Goal: Check status: Check status

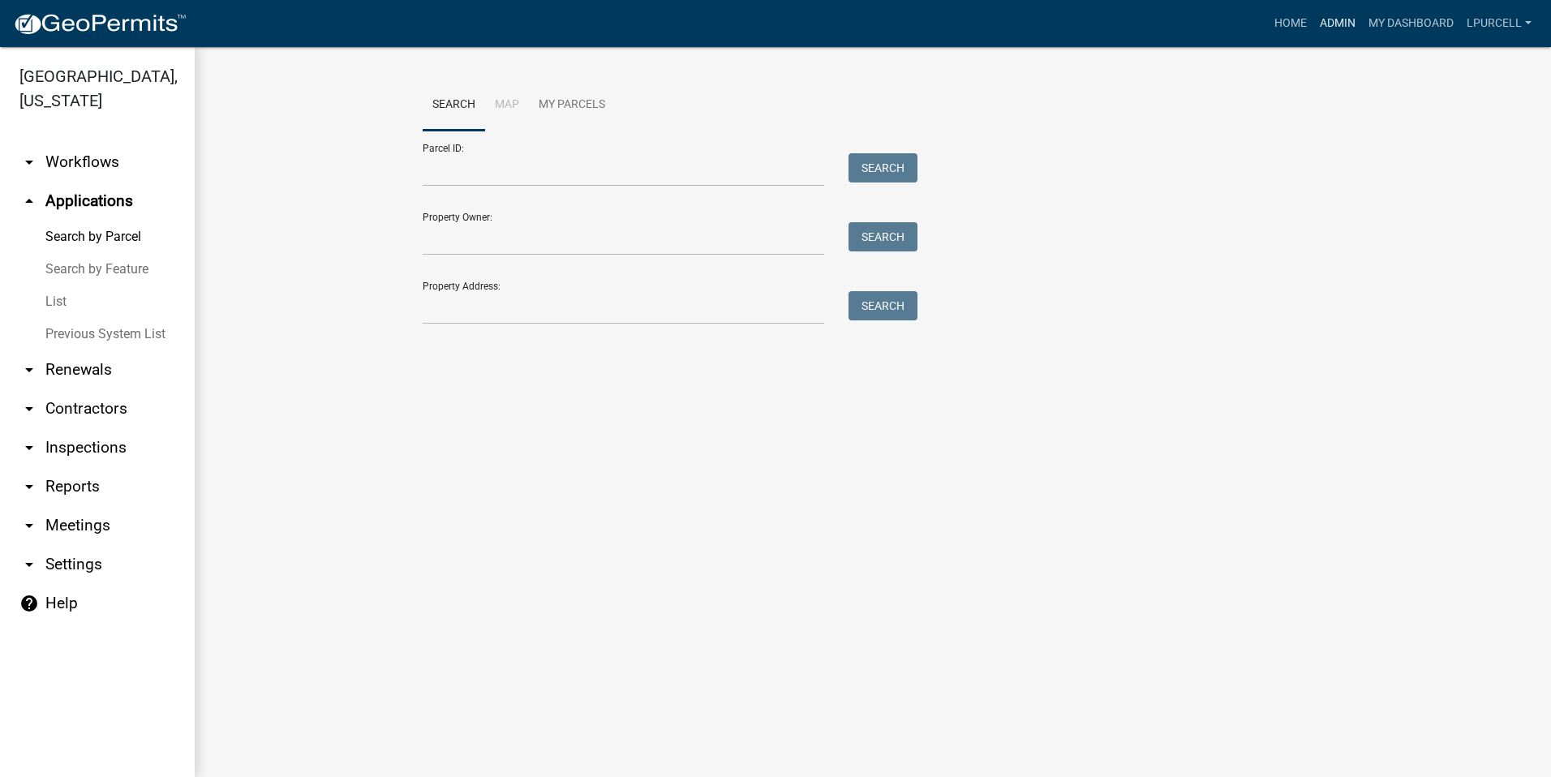
click at [1336, 23] on link "Admin" at bounding box center [1338, 23] width 49 height 31
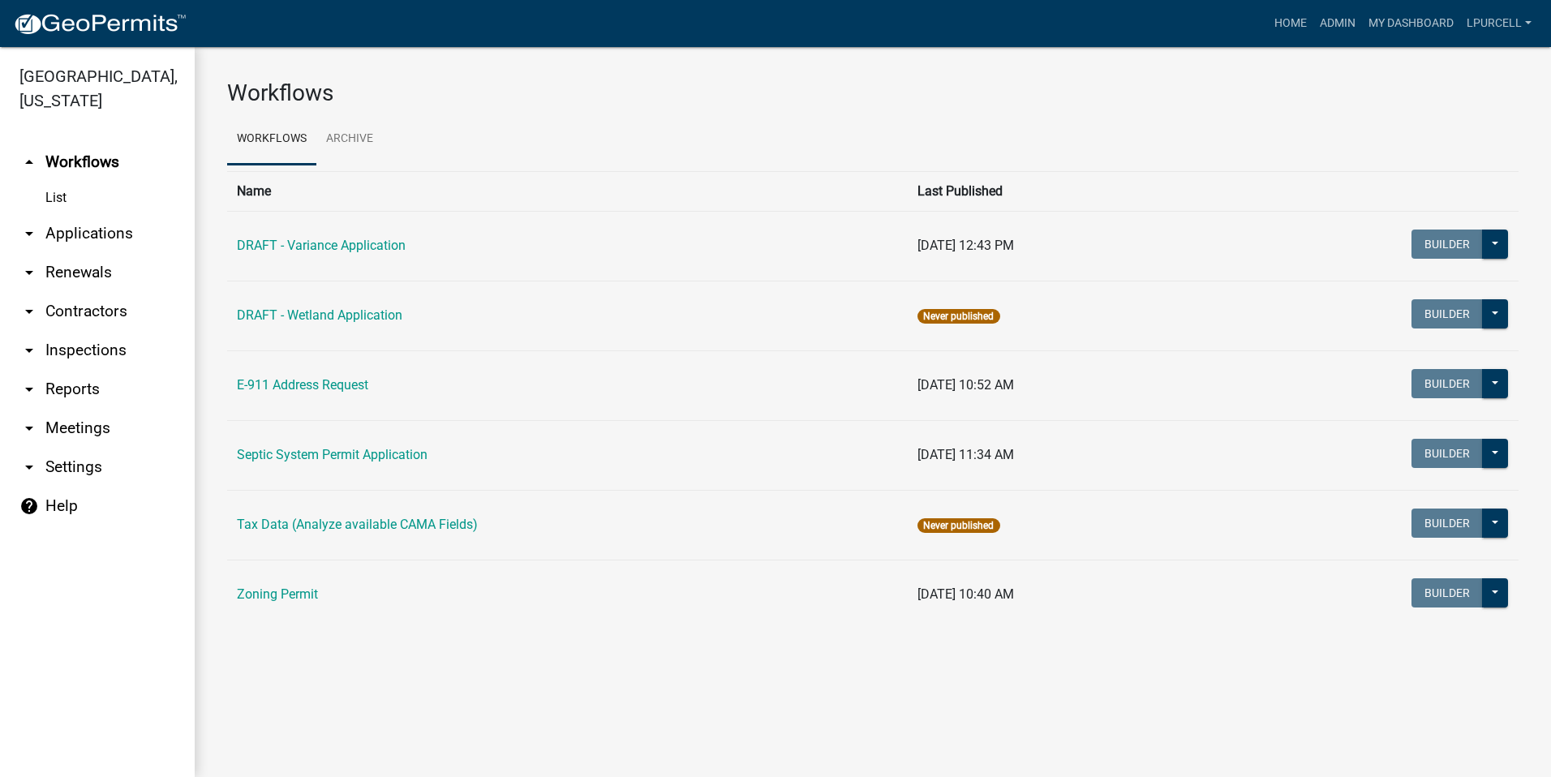
click at [51, 393] on link "arrow_drop_down Reports" at bounding box center [97, 389] width 195 height 39
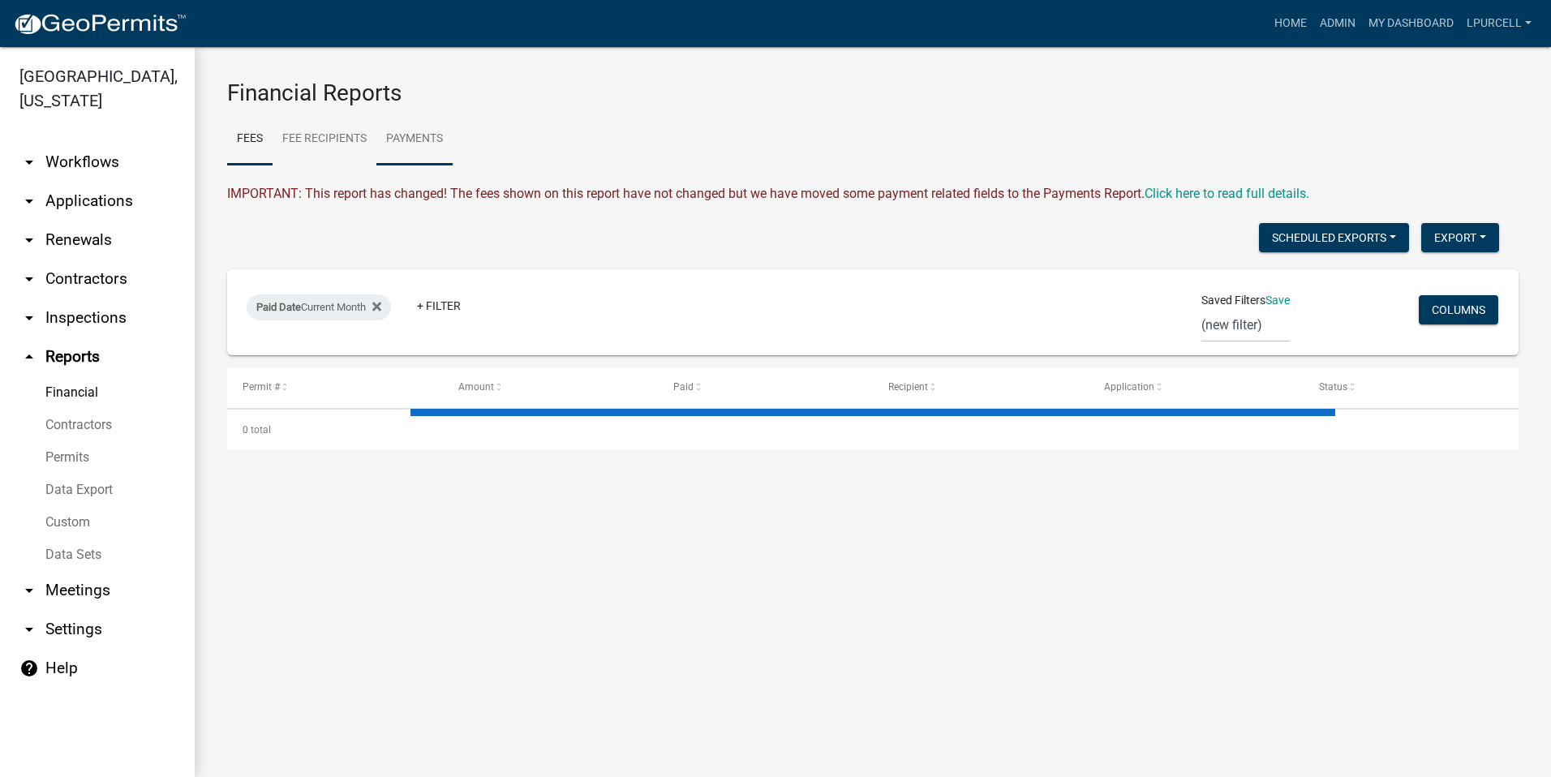
click at [410, 135] on link "Payments" at bounding box center [414, 140] width 76 height 52
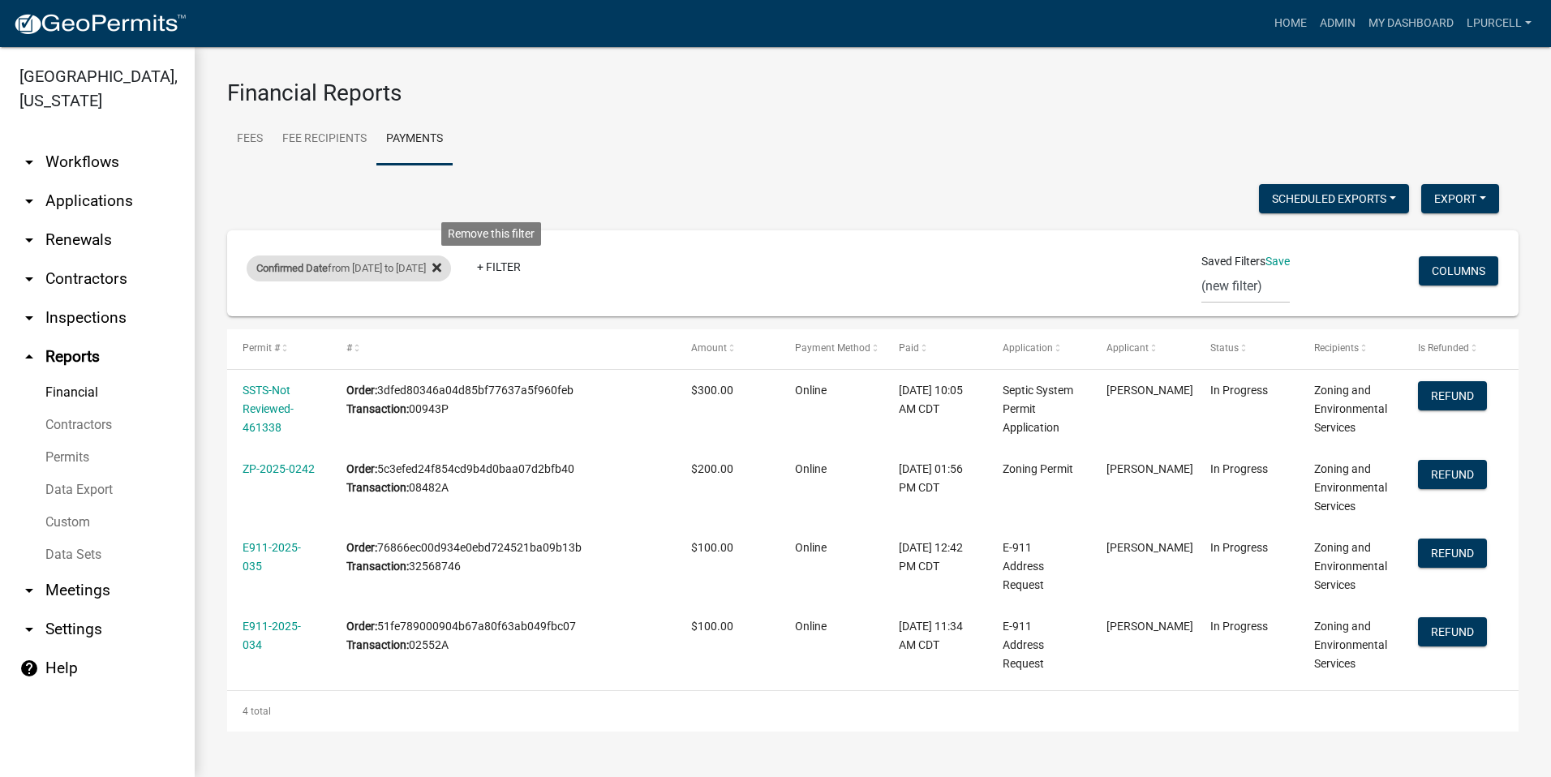
click at [441, 266] on fa-icon at bounding box center [433, 269] width 15 height 26
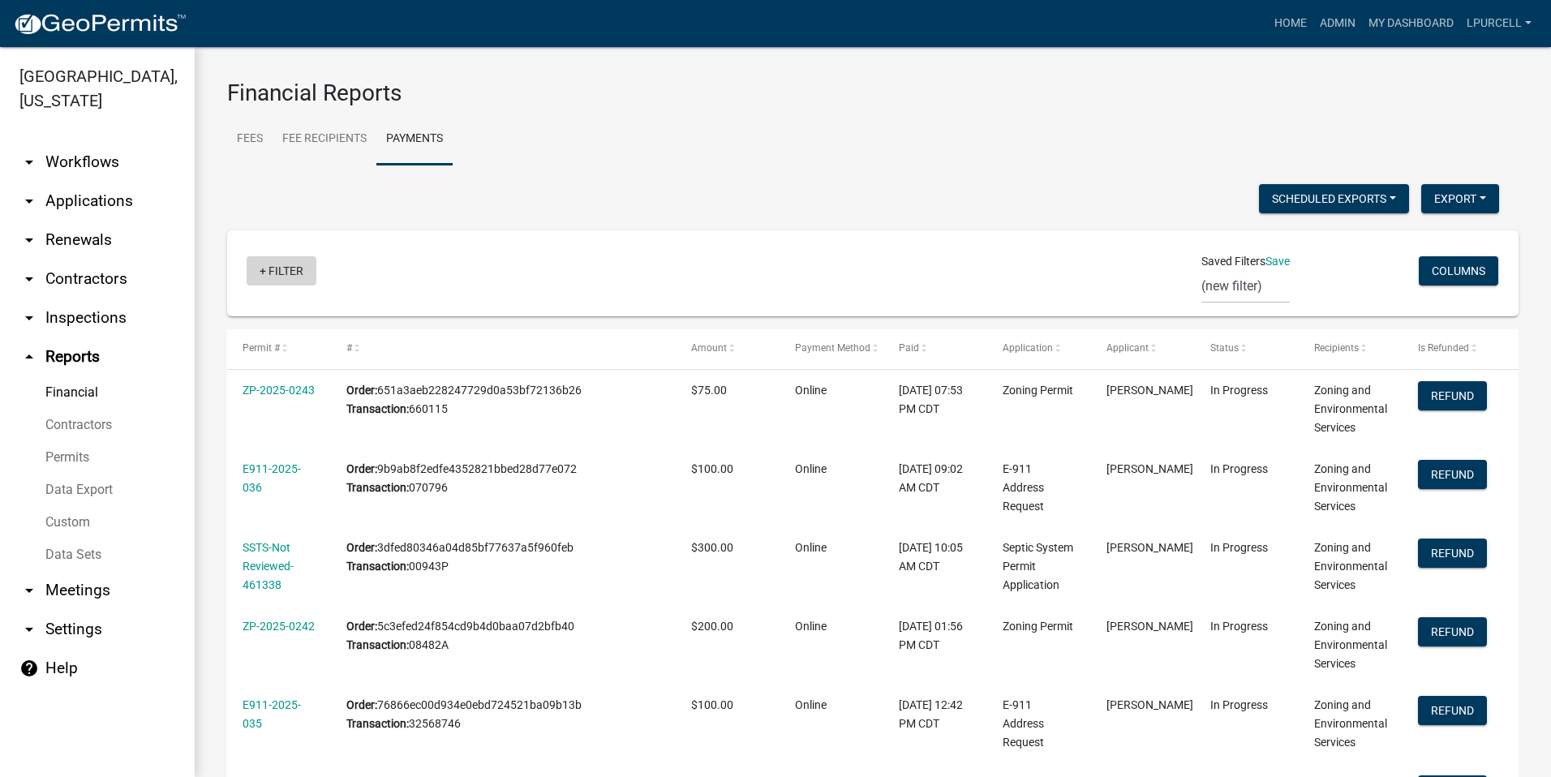
click at [271, 268] on link "+ Filter" at bounding box center [282, 270] width 70 height 29
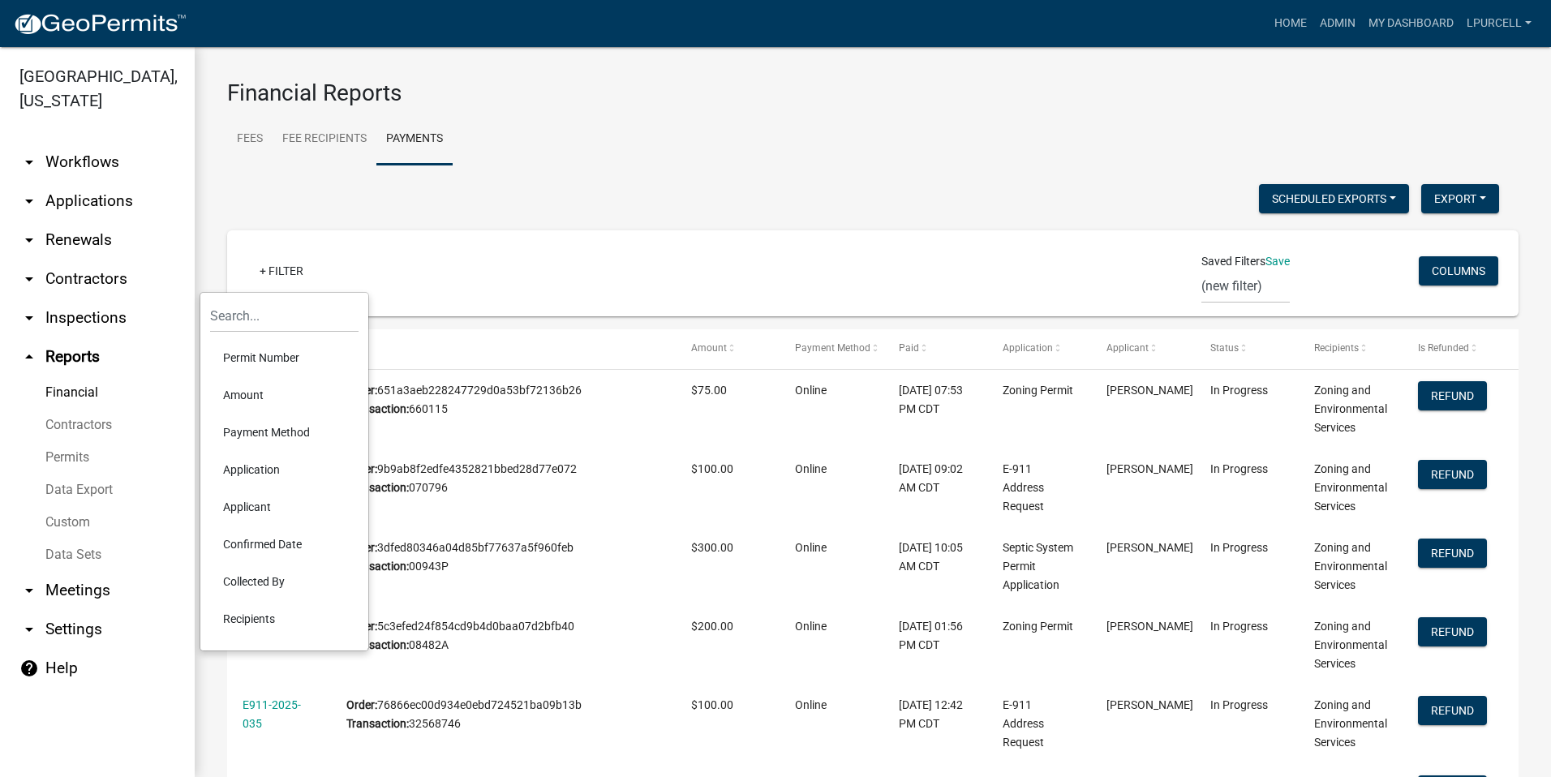
click at [243, 540] on li "Confirmed Date" at bounding box center [284, 544] width 148 height 37
select select
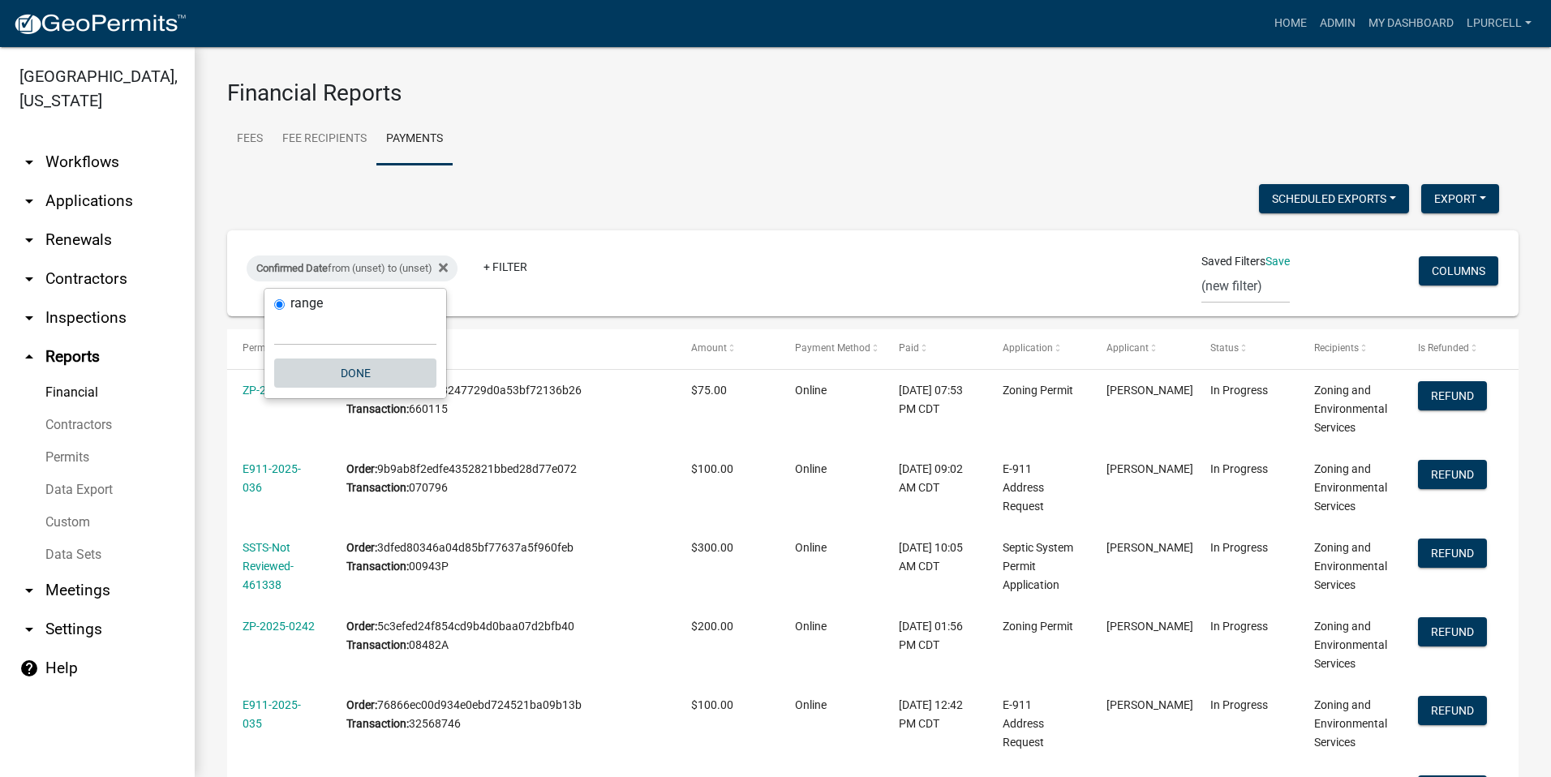
click at [347, 364] on button "Done" at bounding box center [355, 373] width 162 height 29
click at [337, 264] on div "Confirmed Date from (unset) to (unset)" at bounding box center [352, 269] width 211 height 26
select select
click at [346, 375] on button "Done" at bounding box center [355, 373] width 162 height 29
click at [336, 272] on div "Confirmed Date from (unset) to (unset)" at bounding box center [352, 269] width 211 height 26
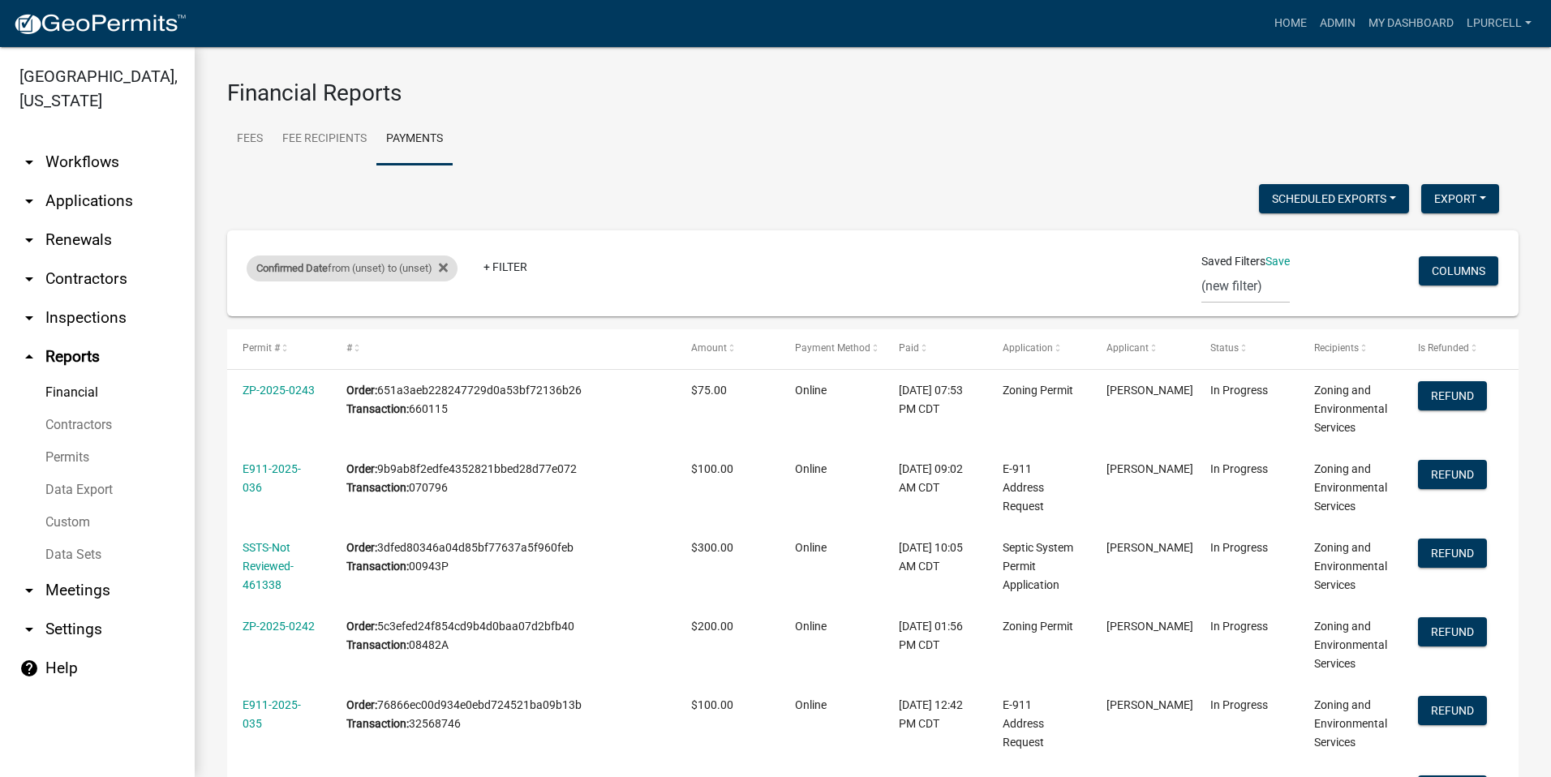
select select
click at [356, 375] on button "Done" at bounding box center [355, 373] width 162 height 29
click at [314, 264] on span "Confirmed Date" at bounding box center [291, 268] width 71 height 12
click at [337, 322] on select "[DATE] [DATE] Current Week Previous Week Current Month Last Month Current Calen…" at bounding box center [355, 328] width 162 height 33
select select "custom"
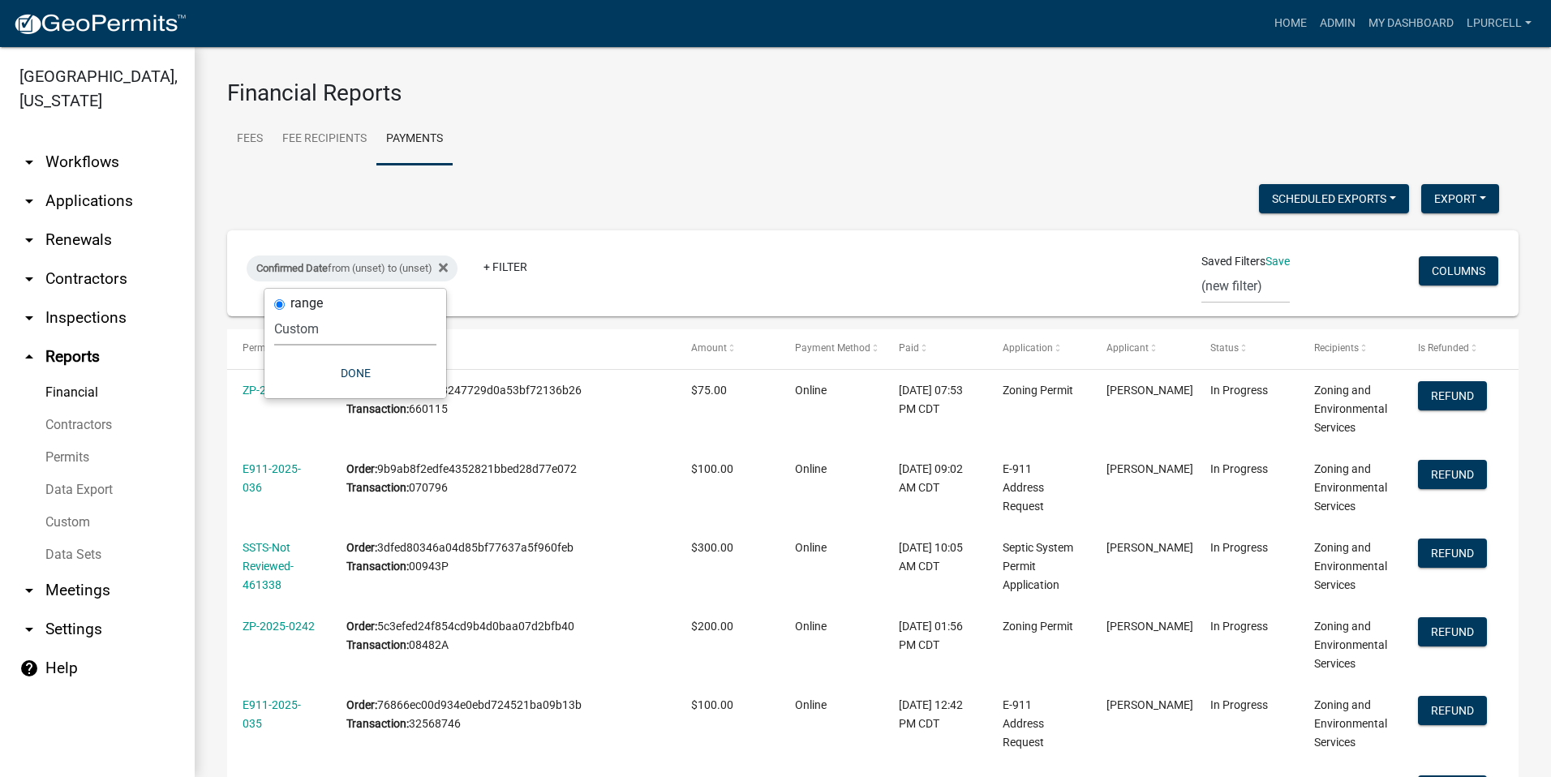
click at [274, 312] on select "[DATE] [DATE] Current Week Previous Week Current Month Last Month Current Calen…" at bounding box center [355, 328] width 162 height 33
click at [426, 392] on input "date" at bounding box center [355, 397] width 162 height 33
type input "[DATE]"
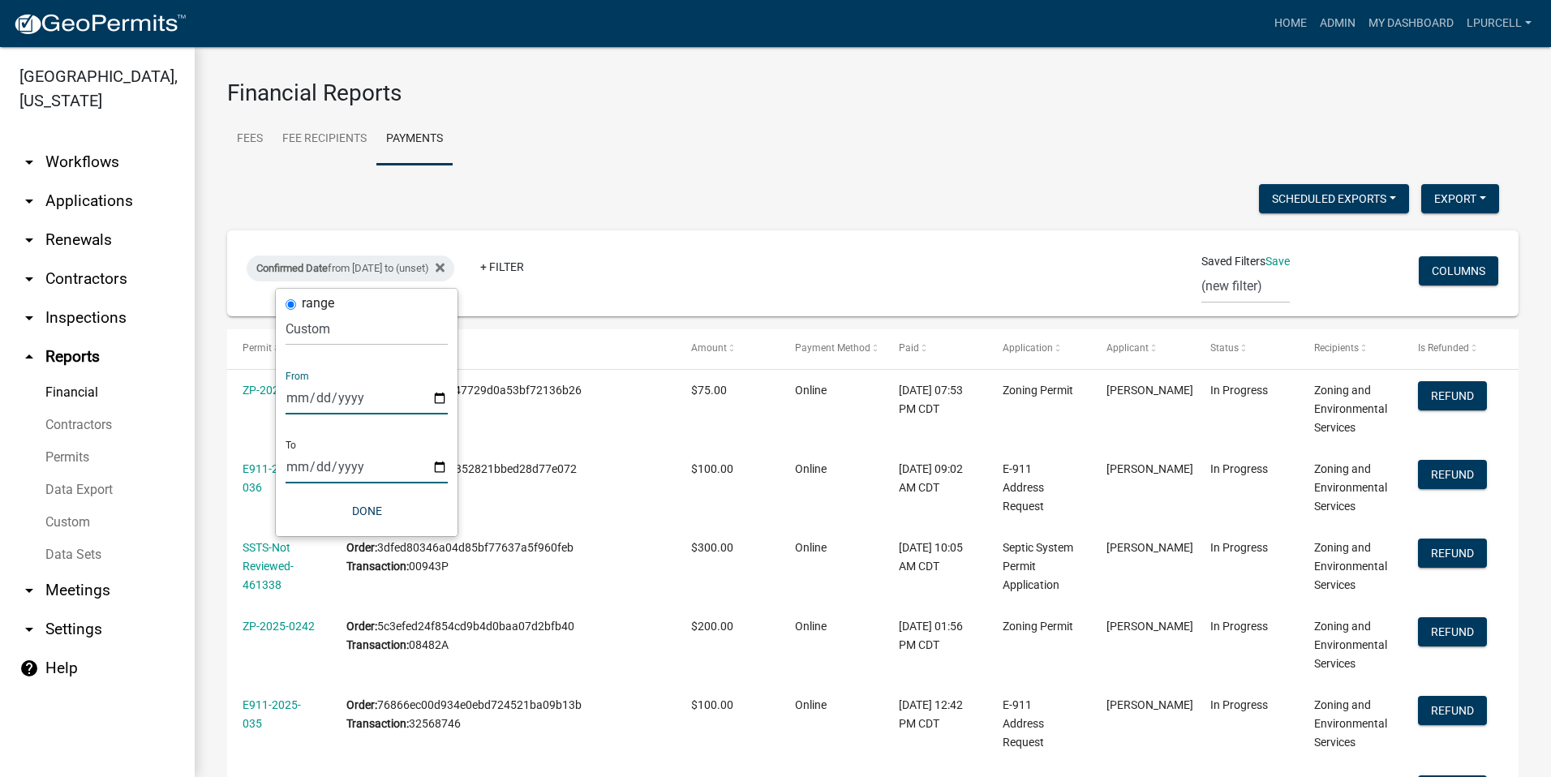
click at [432, 465] on input "date" at bounding box center [367, 466] width 162 height 33
type input "[DATE]"
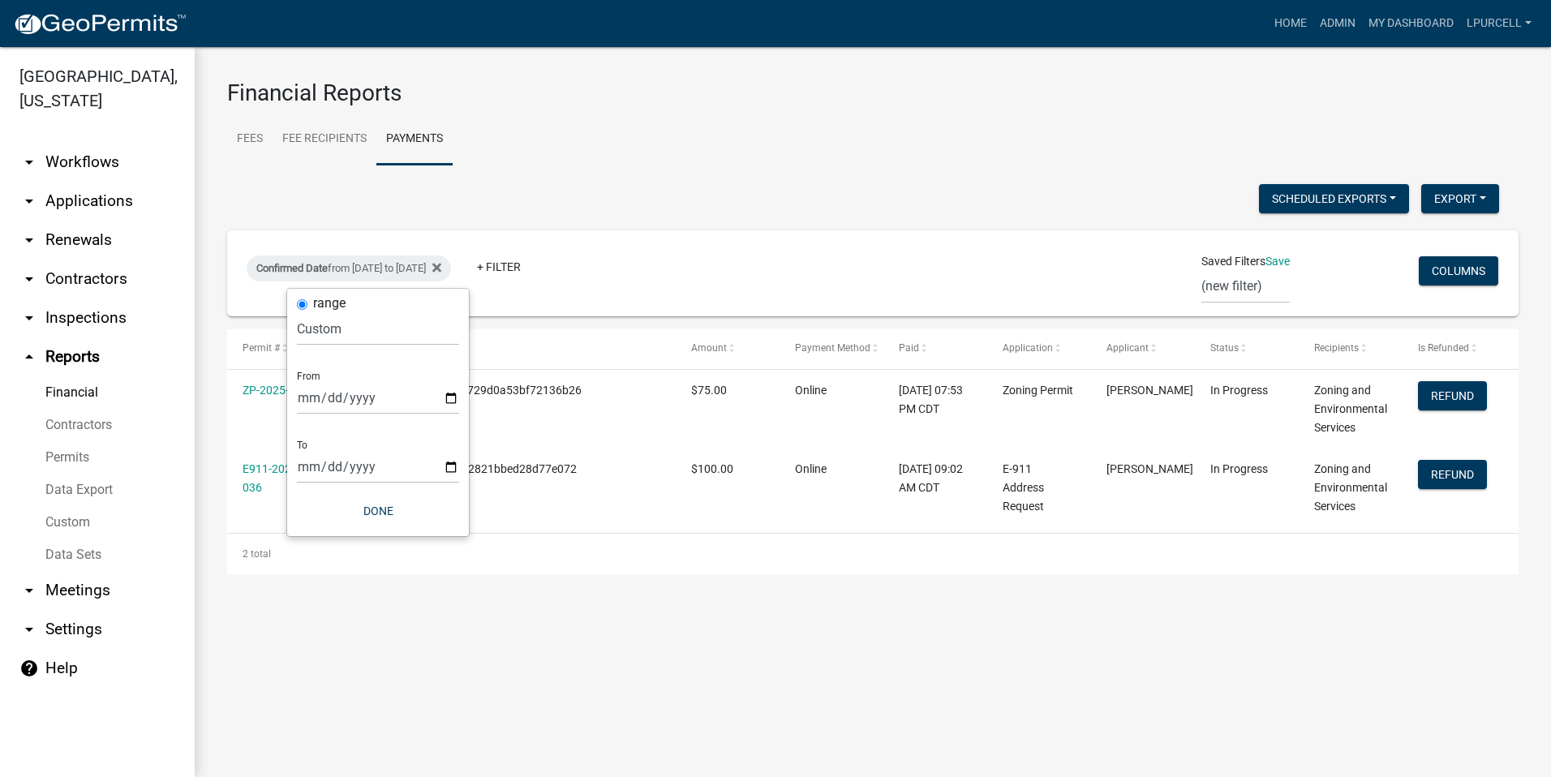
click at [656, 140] on ul "Fees Fee Recipients Payments" at bounding box center [873, 139] width 1292 height 51
